Goal: Information Seeking & Learning: Learn about a topic

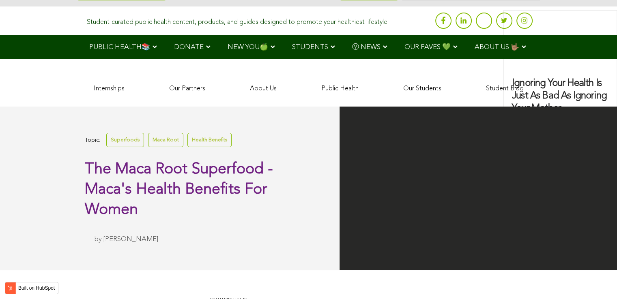
scroll to position [1697, 0]
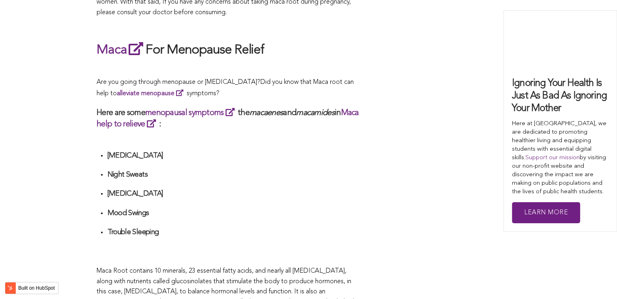
click at [273, 151] on li "[MEDICAL_DATA]" at bounding box center [233, 158] width 253 height 15
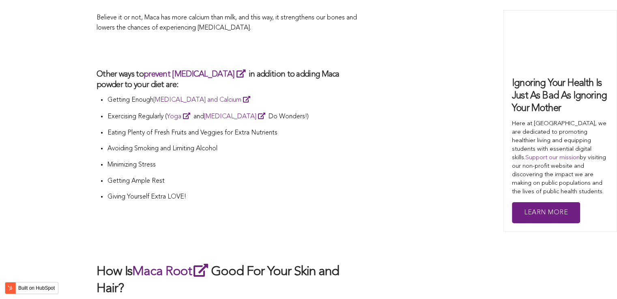
click at [284, 160] on li "Minimizing Stress" at bounding box center [233, 168] width 253 height 16
click at [245, 13] on p "Believe it or not, Maca has more calcium than milk, and this way, it strengthen…" at bounding box center [229, 23] width 264 height 21
click at [224, 263] on h2 "How Is Maca Root Good For Your Skin and Hair?" at bounding box center [229, 280] width 264 height 35
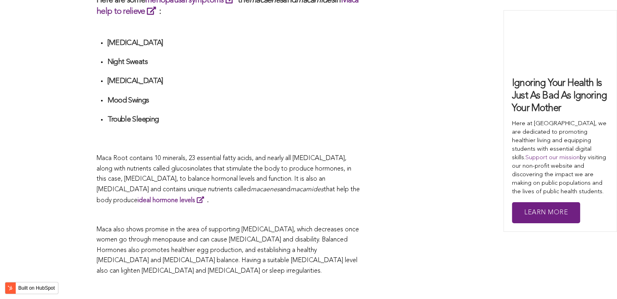
scroll to position [1566, 0]
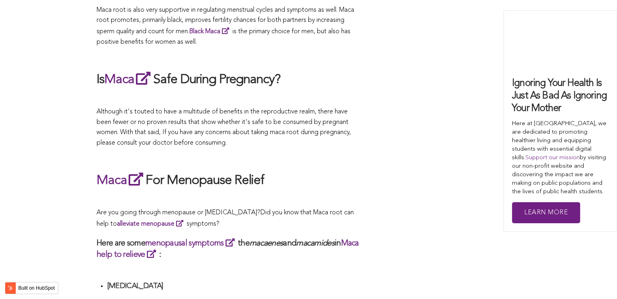
click at [188, 153] on p at bounding box center [229, 158] width 264 height 11
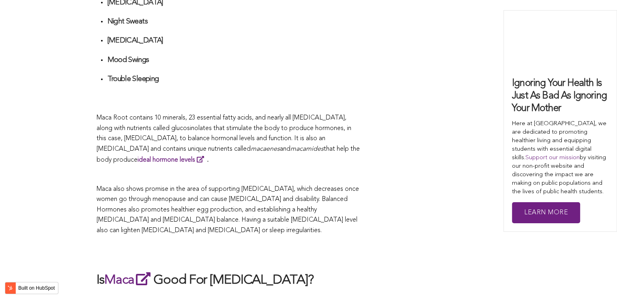
scroll to position [2501, 0]
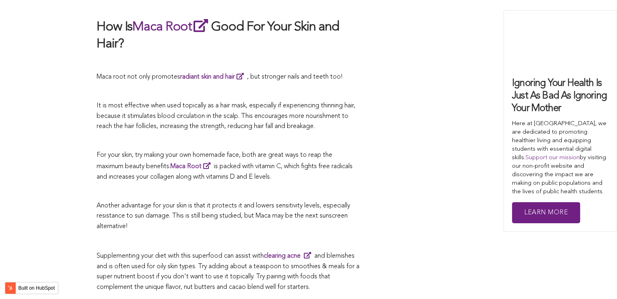
click at [272, 164] on span "is packed with vitamin C, which fights free radicals and increases your collage…" at bounding box center [225, 172] width 256 height 17
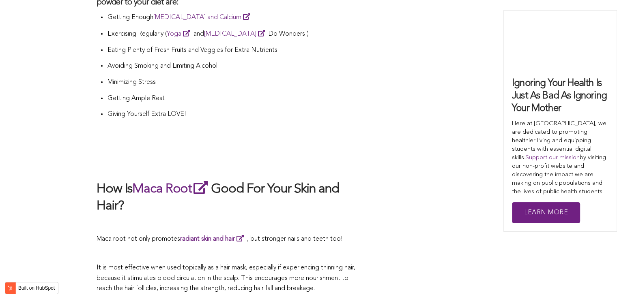
scroll to position [2379, 0]
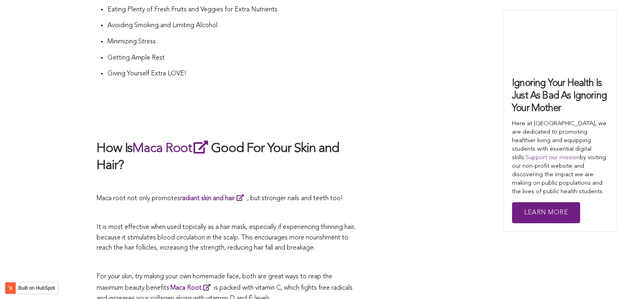
click at [296, 224] on span "It is most effective when used topically as a hair mask, especially if experien…" at bounding box center [226, 237] width 259 height 27
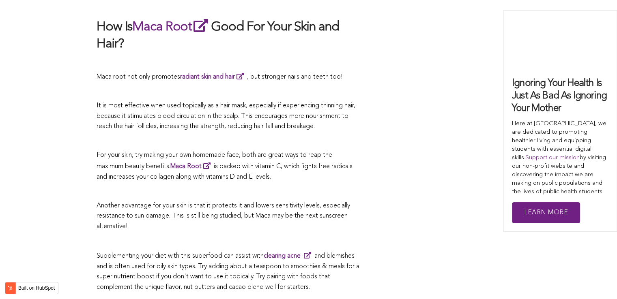
scroll to position [2343, 0]
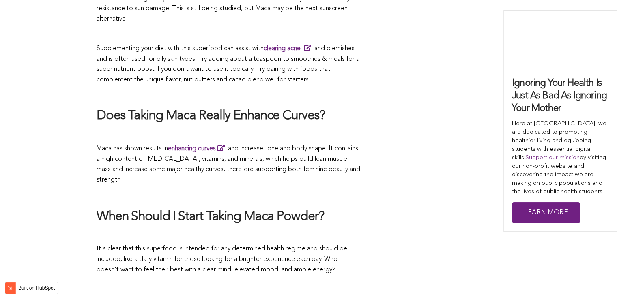
scroll to position [1646, 0]
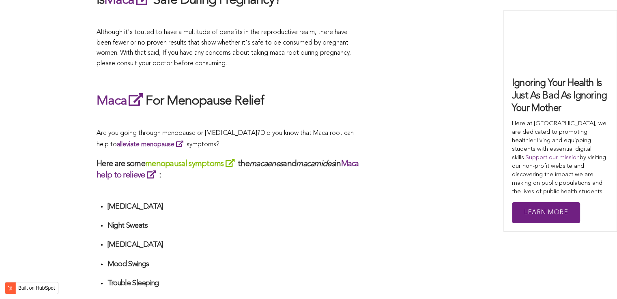
click at [237, 160] on link "menopausal symptoms" at bounding box center [191, 164] width 93 height 8
